Goal: Complete application form

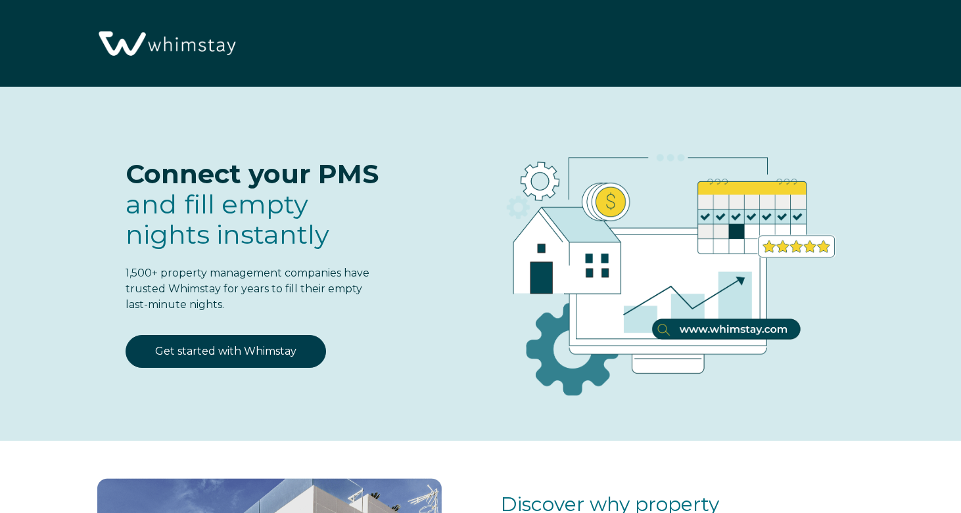
select select "US"
select select "Standard"
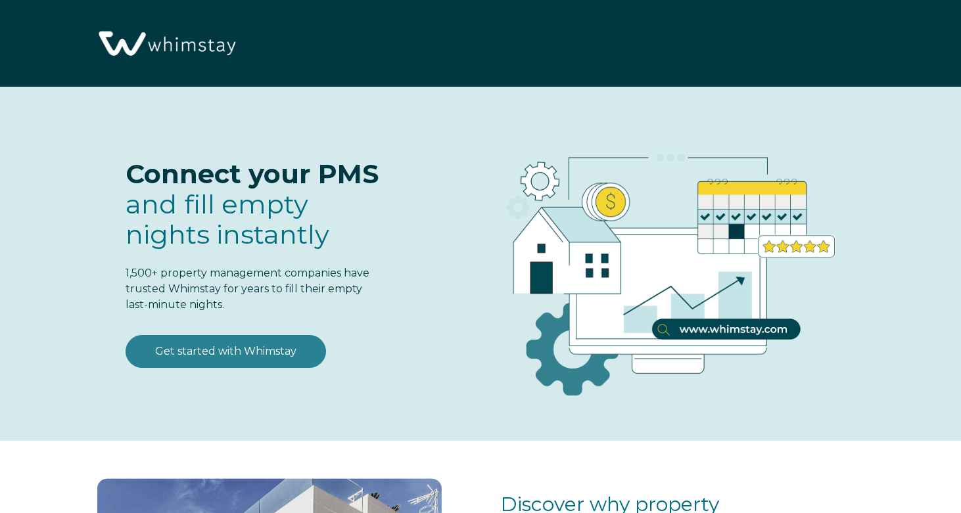
click at [276, 353] on link "Get started with Whimstay" at bounding box center [226, 351] width 201 height 33
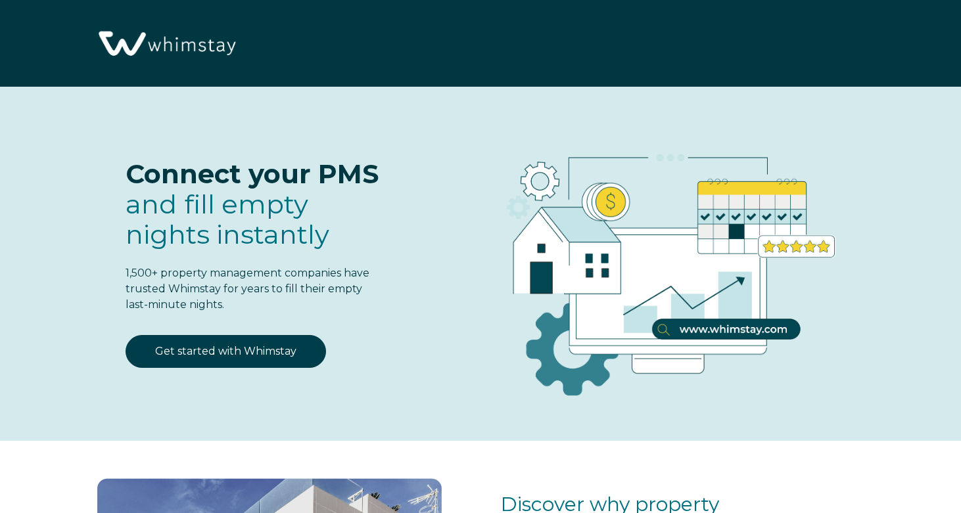
scroll to position [1594, 0]
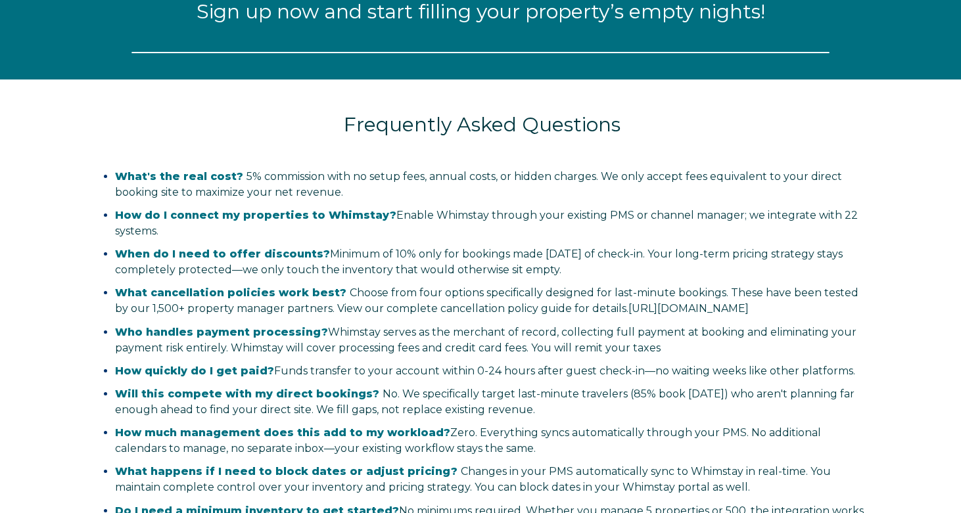
select select "US"
select select "Standard"
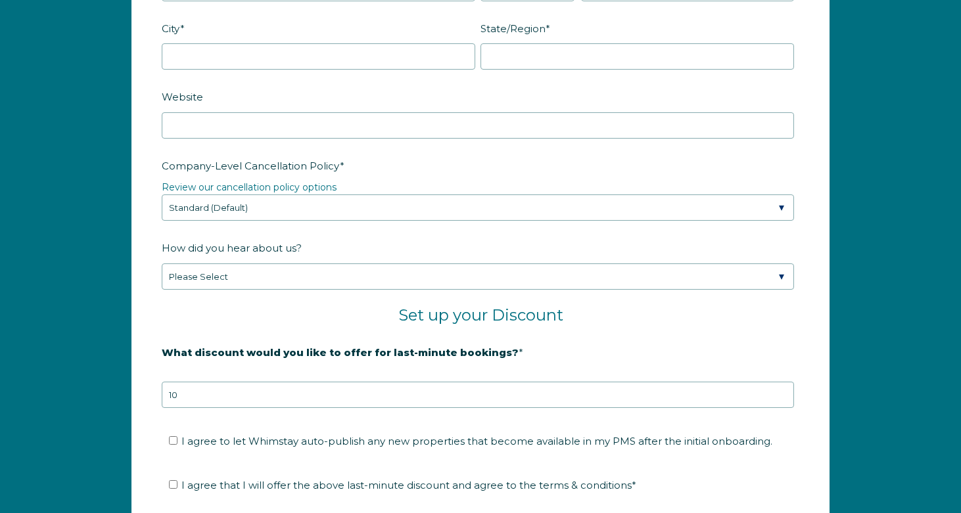
scroll to position [1941, 0]
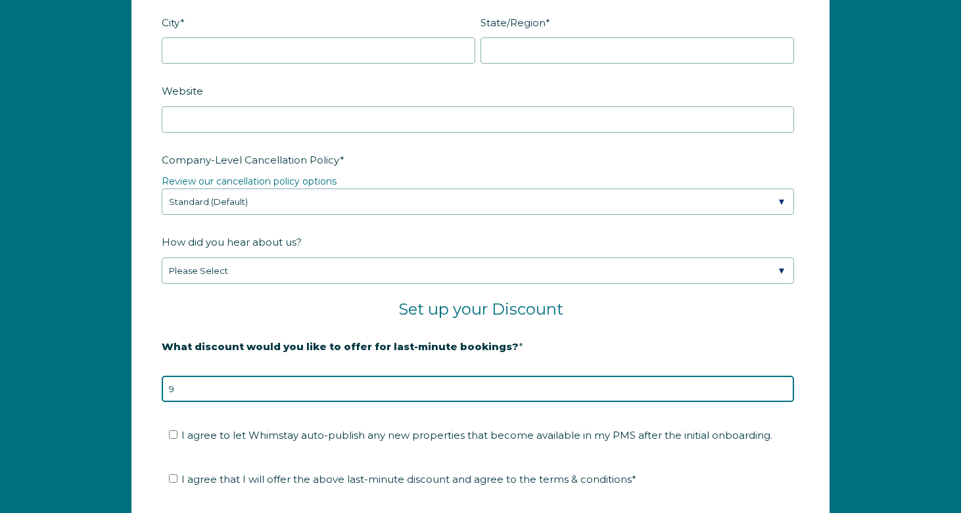
click at [784, 390] on input "9" at bounding box center [478, 389] width 632 height 26
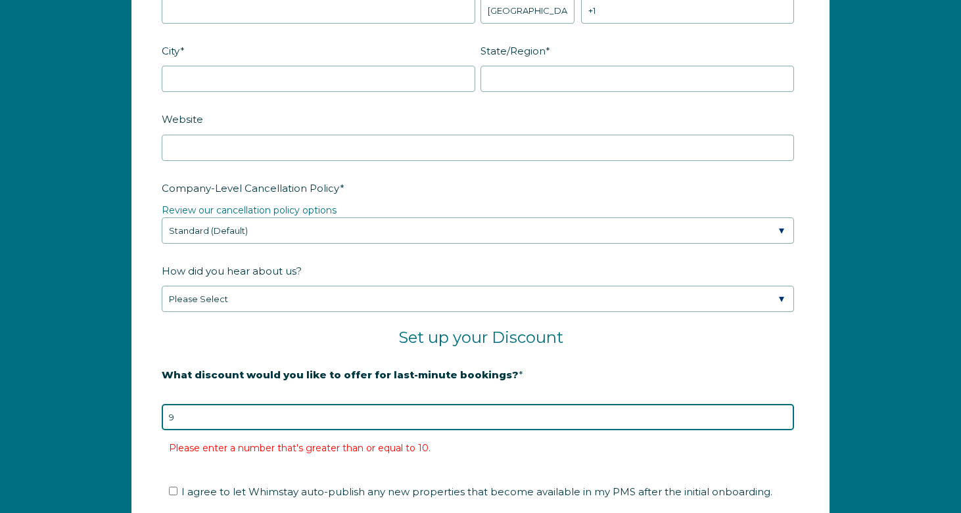
type input "10"
click at [766, 413] on input "10" at bounding box center [478, 417] width 632 height 26
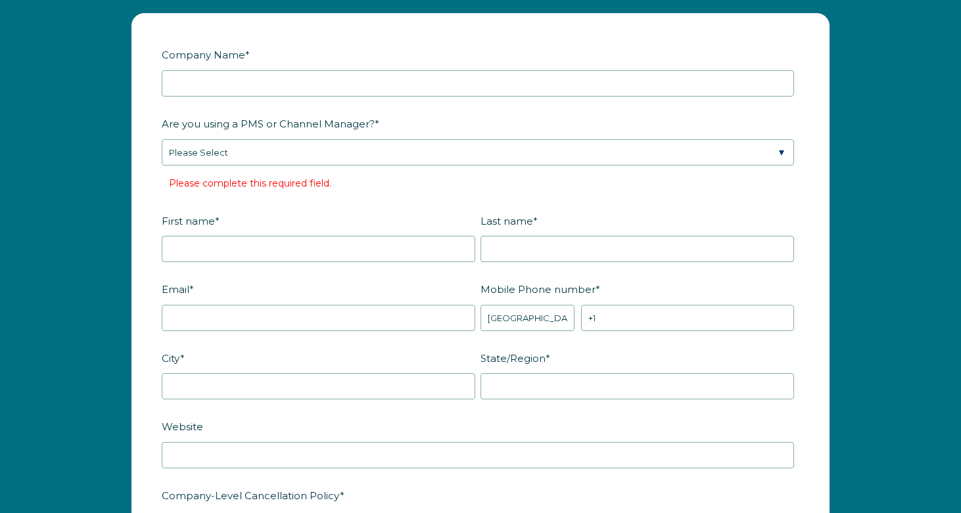
scroll to position [1413, 0]
